Goal: Check status

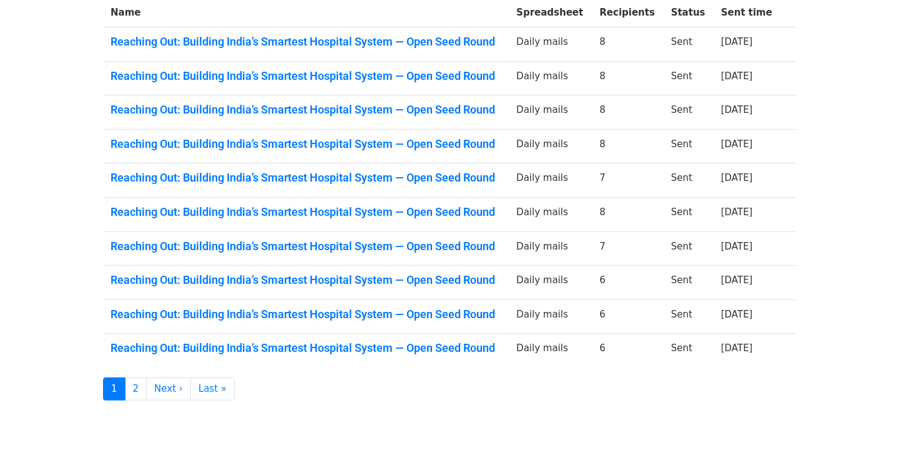
scroll to position [249, 0]
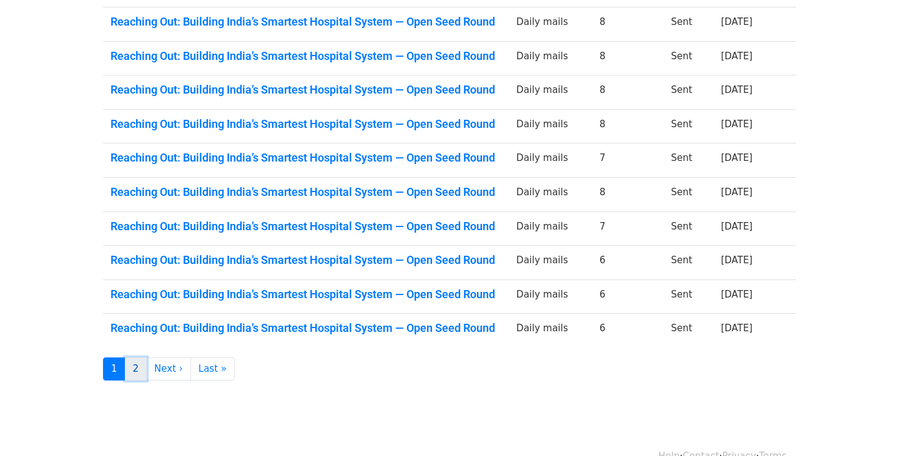
click at [134, 370] on link "2" at bounding box center [136, 369] width 22 height 23
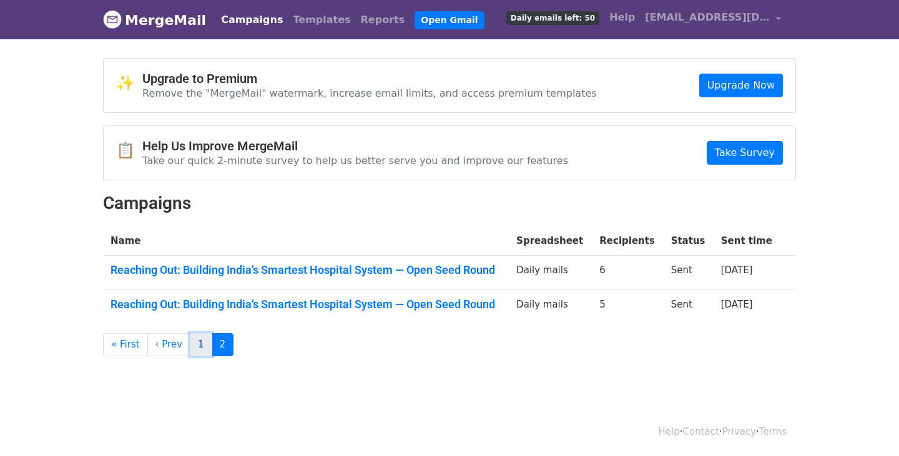
click at [204, 350] on link "1" at bounding box center [201, 344] width 22 height 23
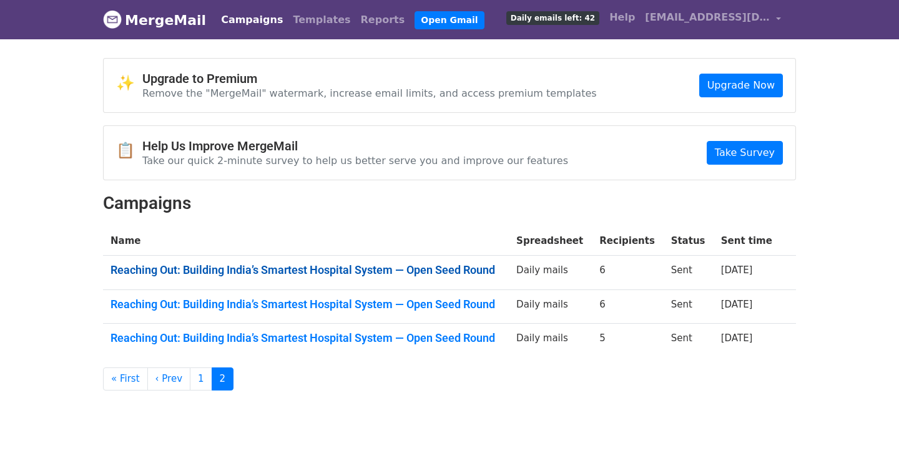
click at [217, 274] on link "Reaching Out: Building India’s Smartest Hospital System — Open Seed Round" at bounding box center [306, 271] width 391 height 14
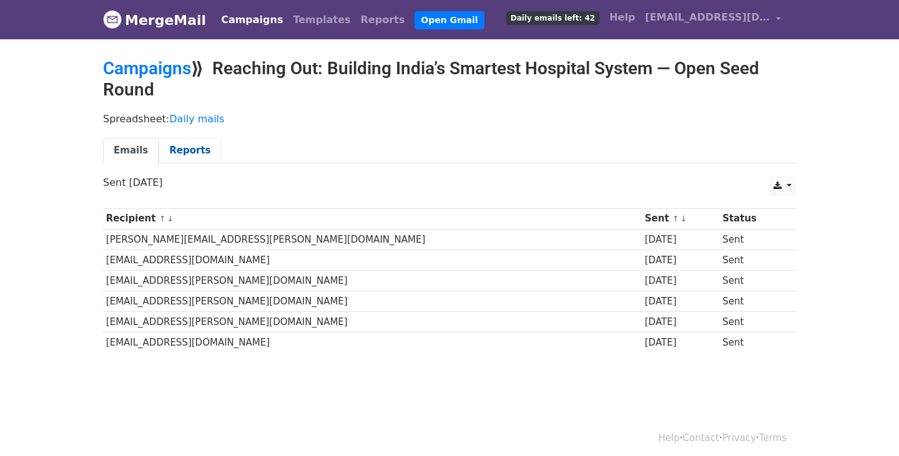
click at [189, 159] on link "Reports" at bounding box center [190, 151] width 62 height 26
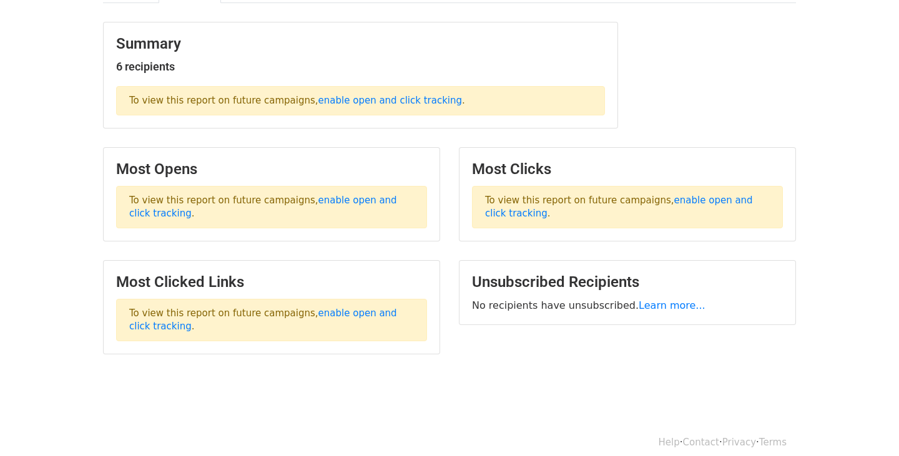
scroll to position [162, 0]
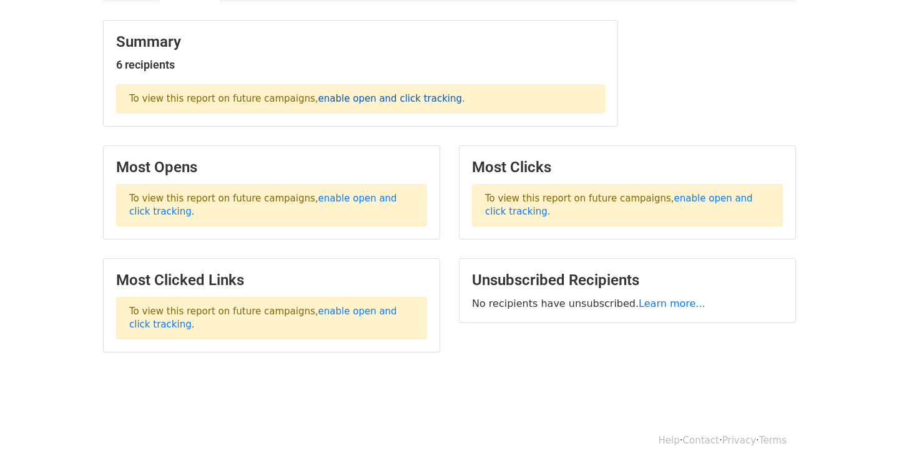
click at [407, 99] on link "enable open and click tracking" at bounding box center [390, 98] width 144 height 11
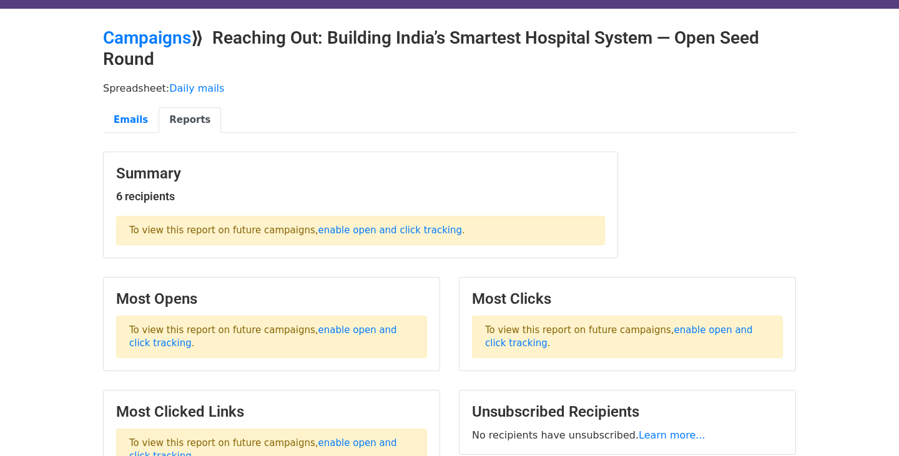
scroll to position [0, 0]
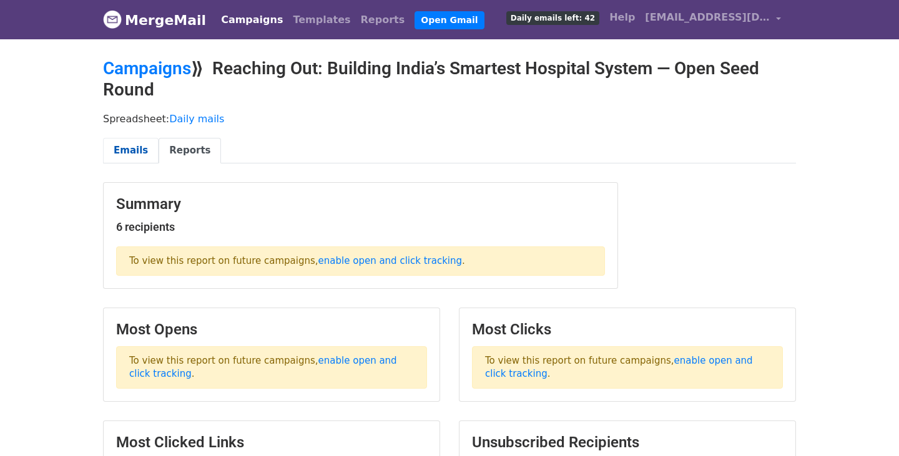
click at [134, 147] on link "Emails" at bounding box center [131, 151] width 56 height 26
